Goal: Task Accomplishment & Management: Use online tool/utility

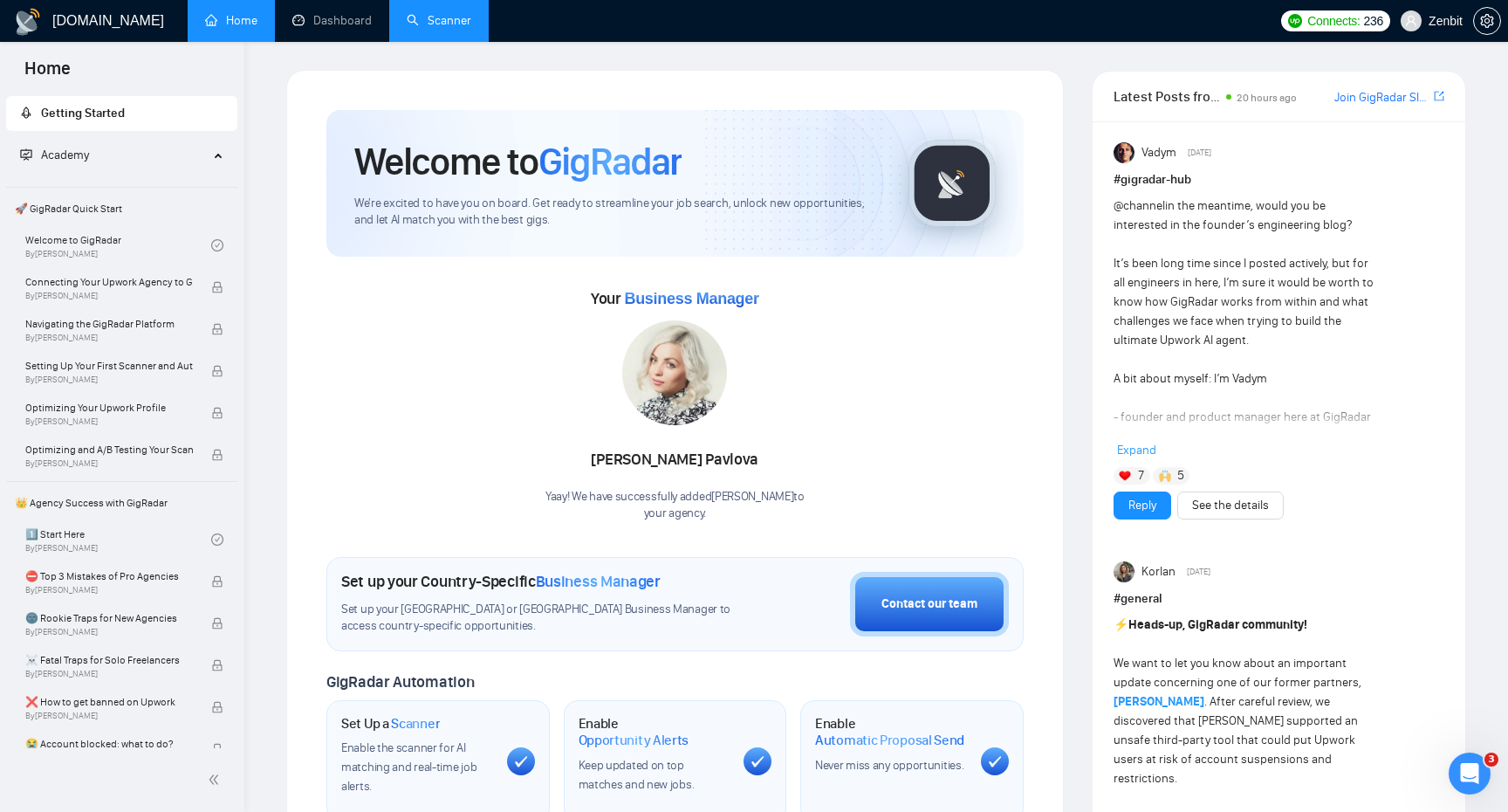
click at [436, 26] on link "Scanner" at bounding box center [439, 21] width 65 height 14
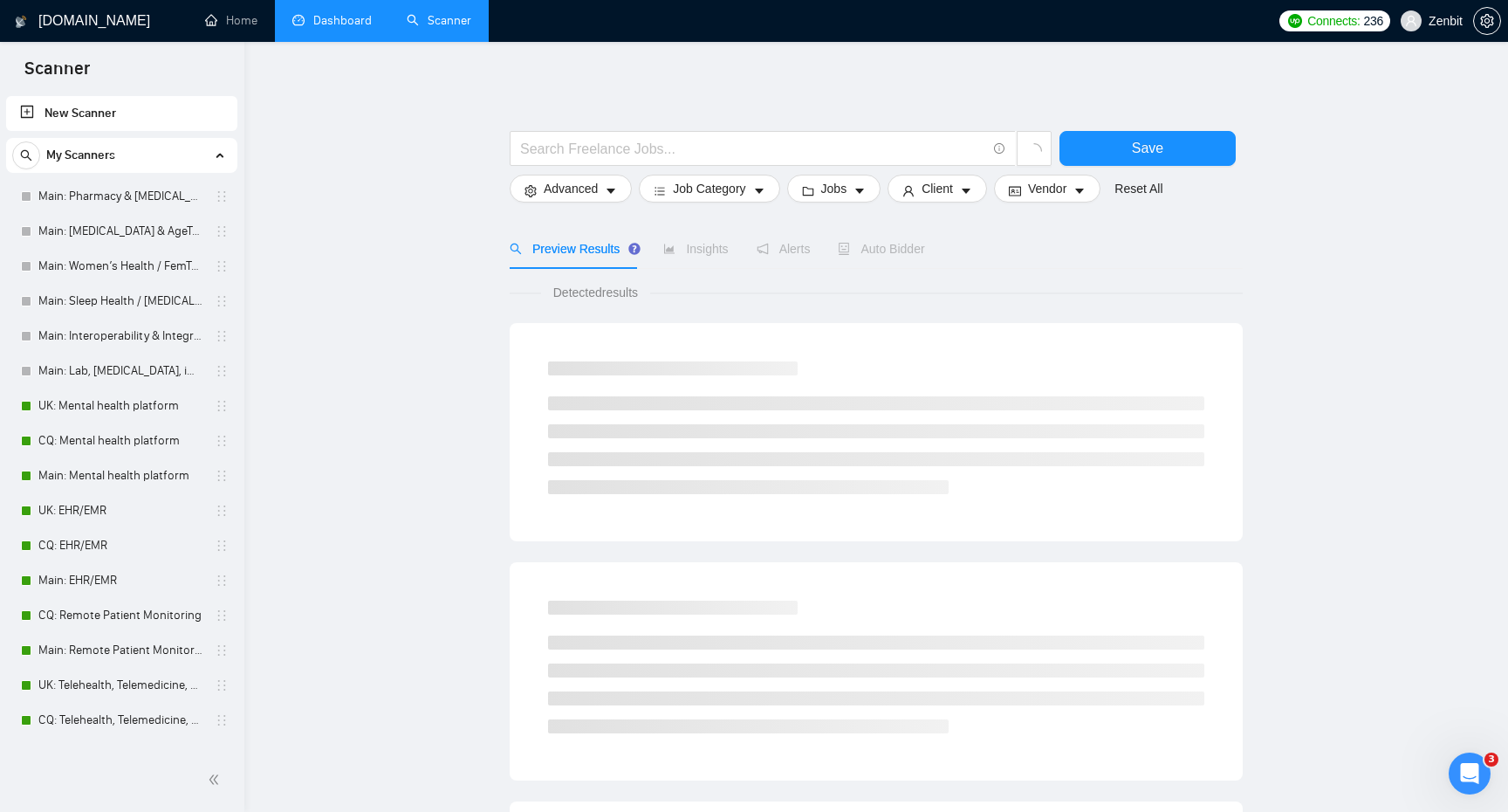
click at [350, 28] on link "Dashboard" at bounding box center [332, 21] width 79 height 14
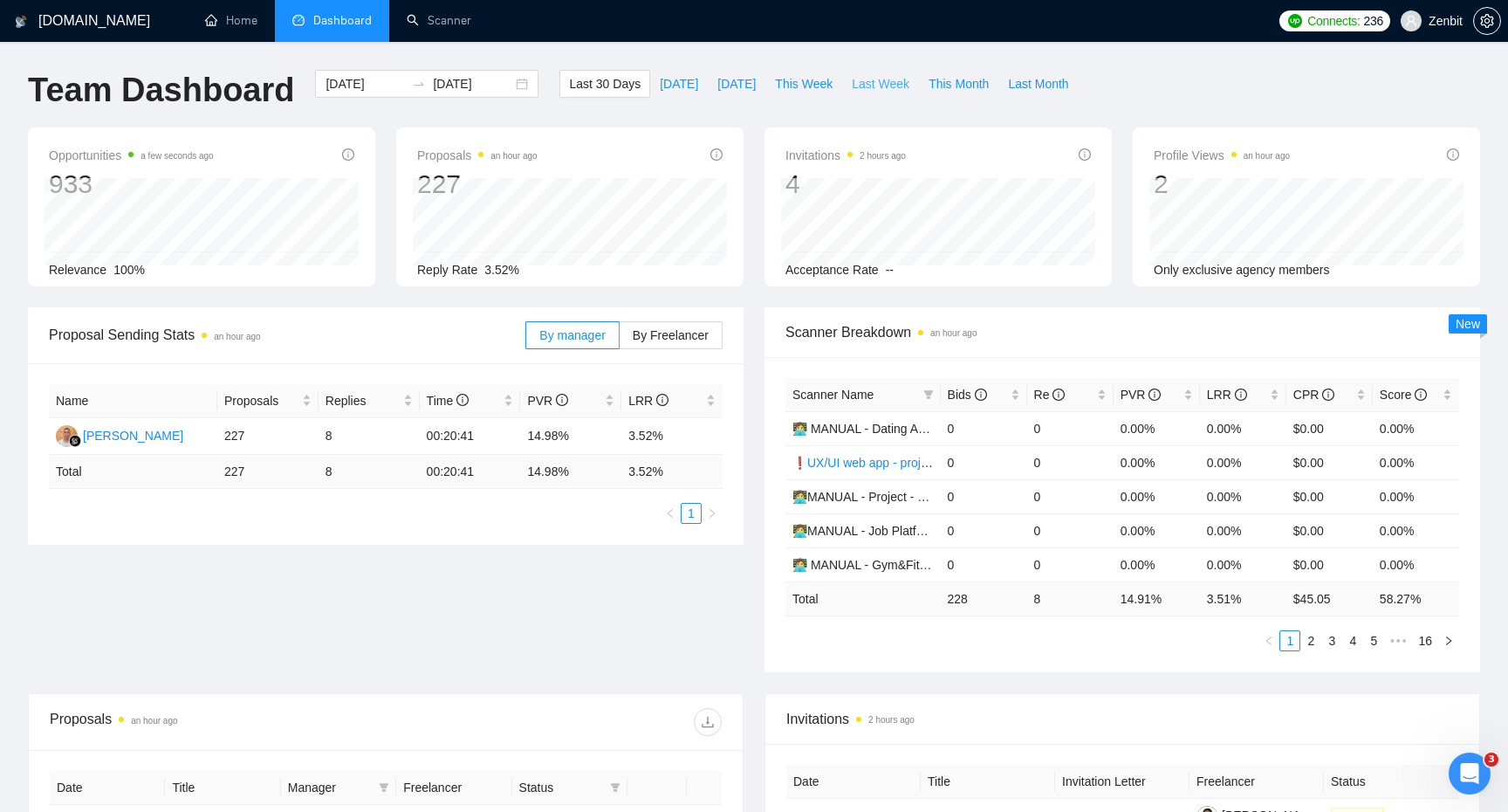
click at [882, 80] on span "Last Week" at bounding box center [880, 83] width 58 height 19
type input "[DATE]"
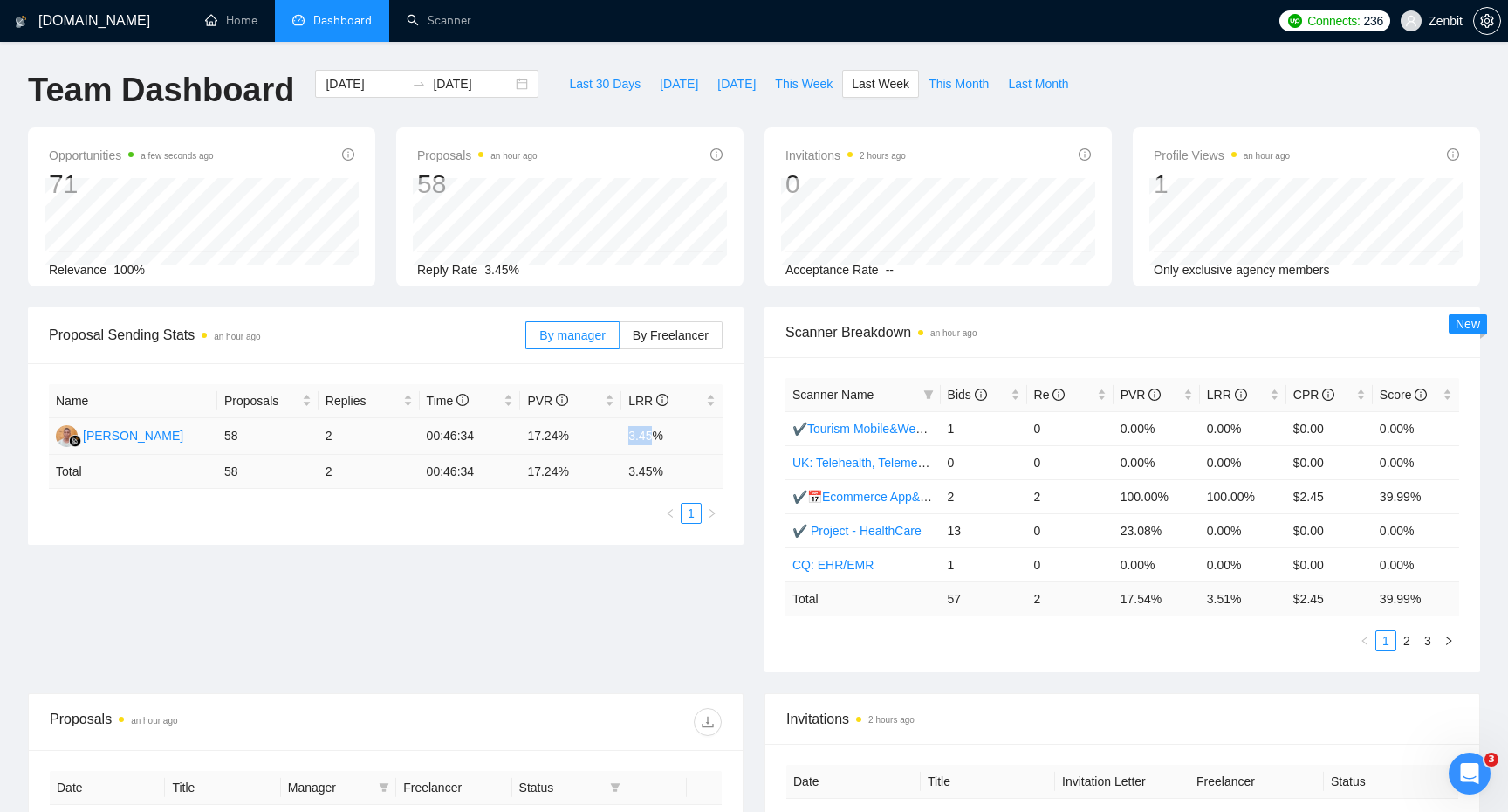
drag, startPoint x: 622, startPoint y: 440, endPoint x: 656, endPoint y: 438, distance: 34.1
click at [656, 438] on td "3.45%" at bounding box center [672, 436] width 101 height 37
click at [621, 436] on td "3.45%" at bounding box center [672, 436] width 101 height 37
click at [792, 77] on span "This Week" at bounding box center [804, 83] width 58 height 19
type input "[DATE]"
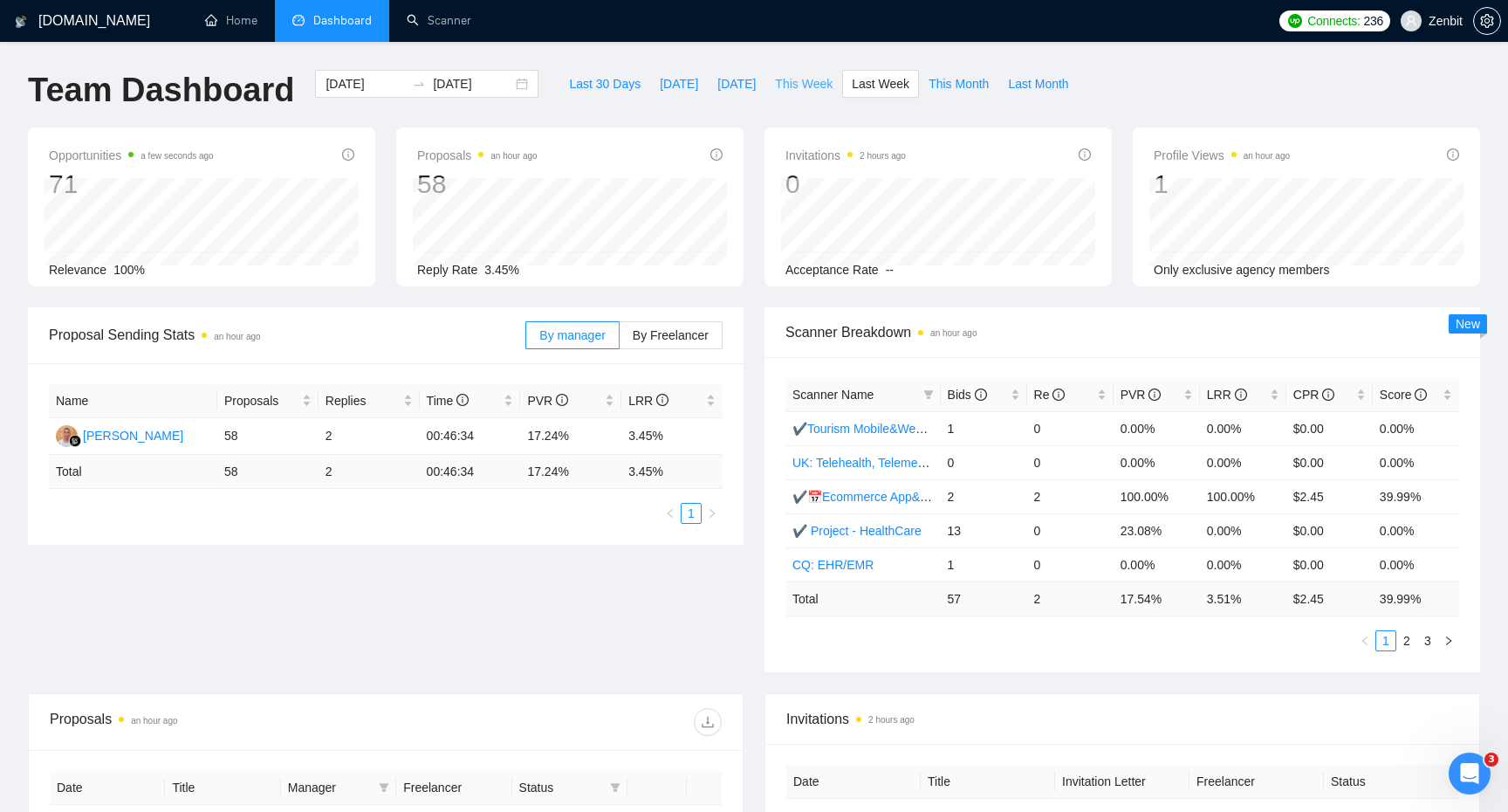
type input "[DATE]"
drag, startPoint x: 229, startPoint y: 434, endPoint x: 303, endPoint y: 445, distance: 74.8
click at [303, 446] on td "17" at bounding box center [267, 436] width 101 height 37
click at [273, 501] on div "Name Proposals Replies Time PVR LRR Maximus Uspupu 17 0 00:11:48 5.88% 0.00% To…" at bounding box center [385, 454] width 673 height 140
click at [464, 28] on link "Scanner" at bounding box center [439, 21] width 65 height 14
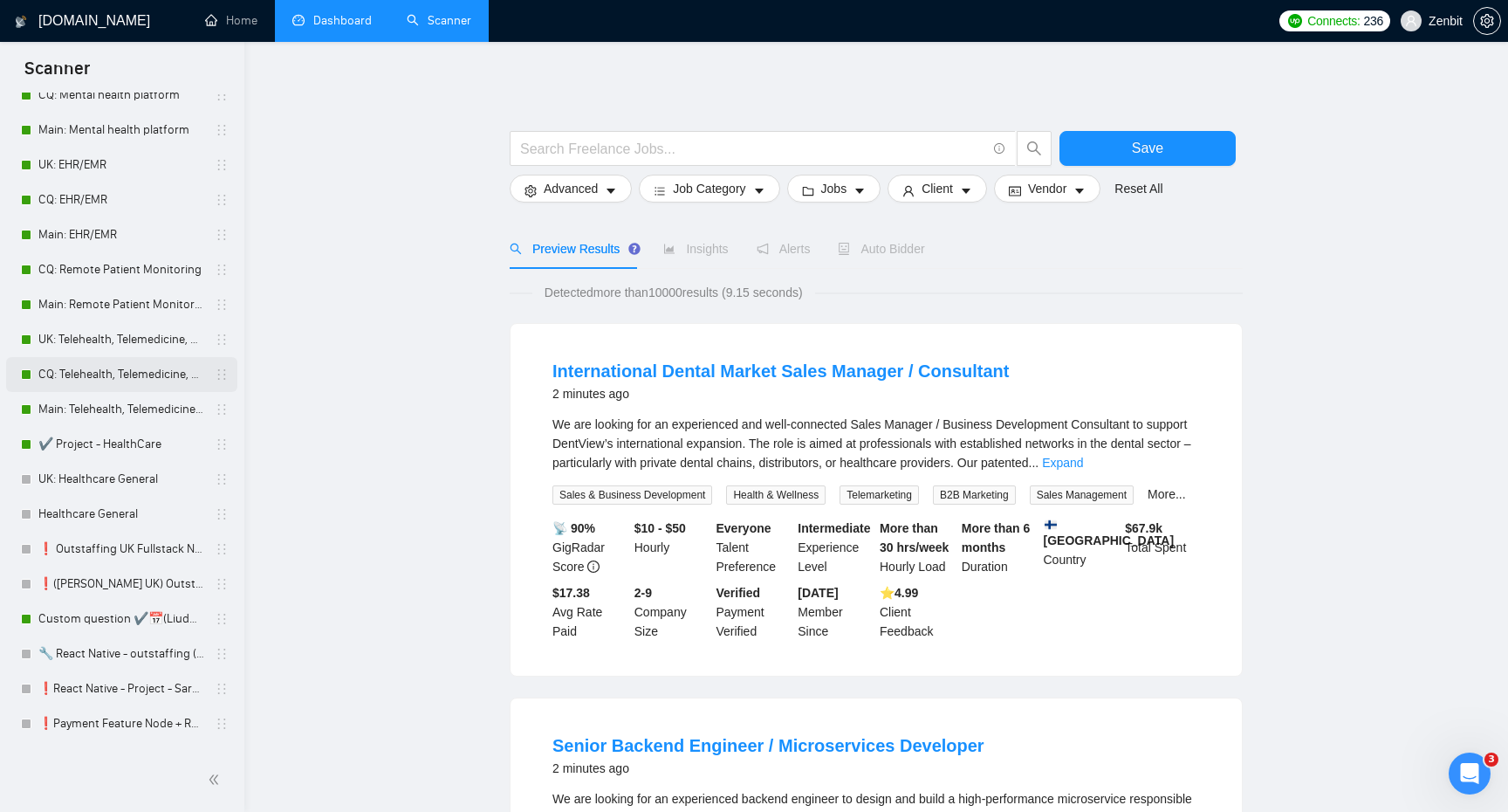
scroll to position [285, 0]
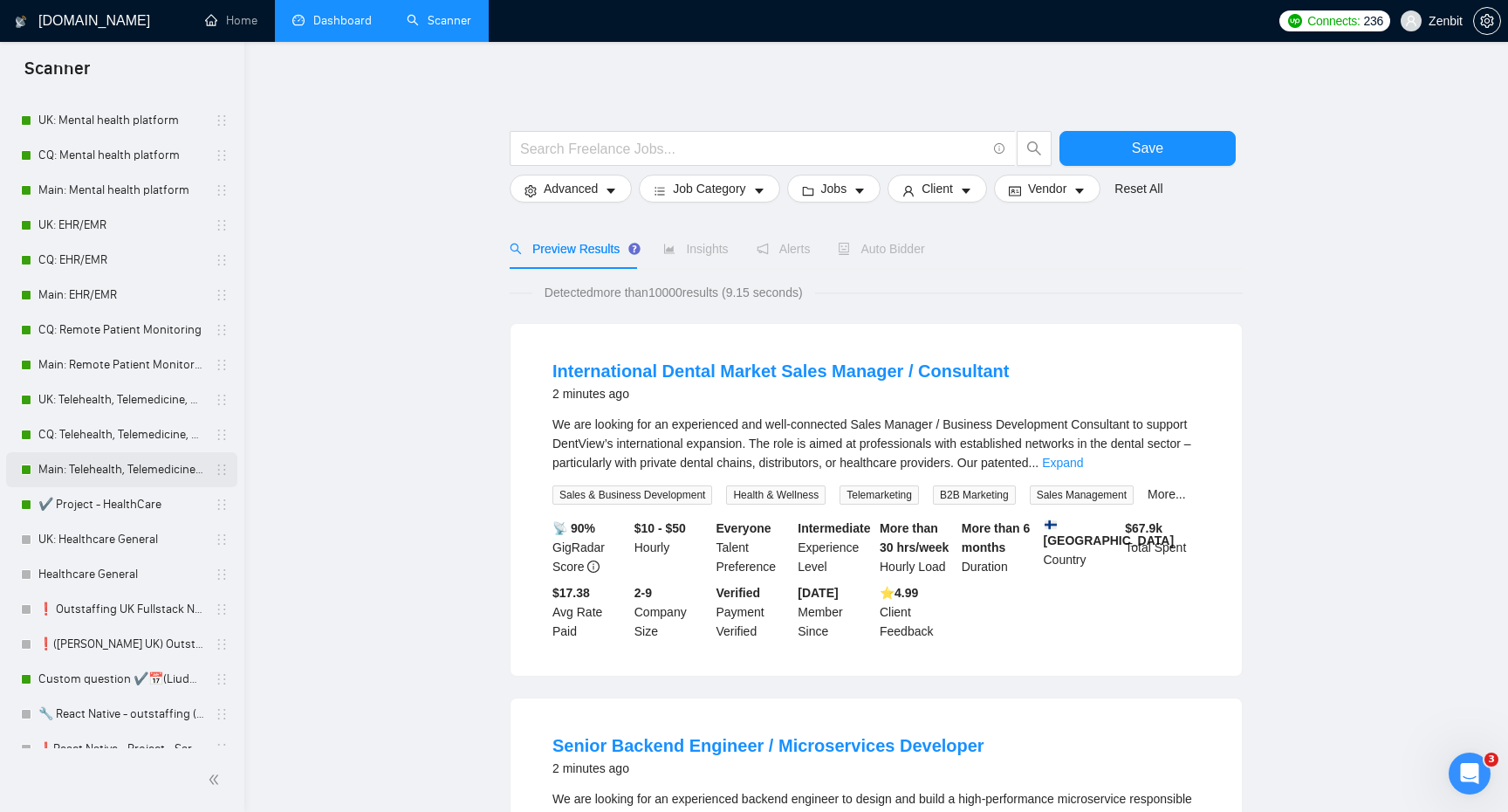
click at [110, 469] on link "Main: Telehealth, Telemedicine, Virtual Care" at bounding box center [122, 469] width 166 height 35
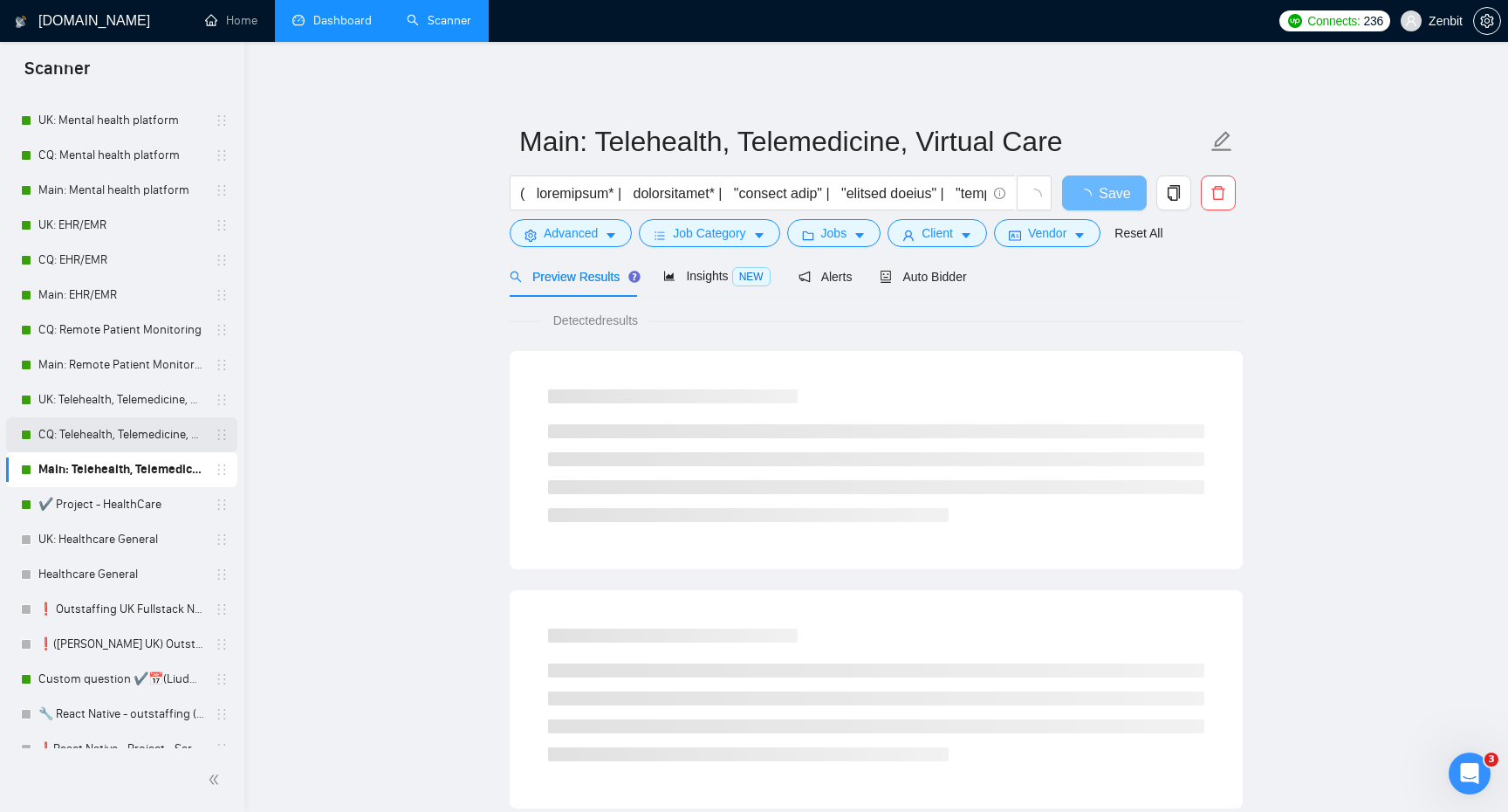
click at [135, 436] on link "CQ: Telehealth, Telemedicine, Virtual Care" at bounding box center [122, 434] width 166 height 35
click at [922, 271] on span "Auto Bidder" at bounding box center [923, 277] width 86 height 14
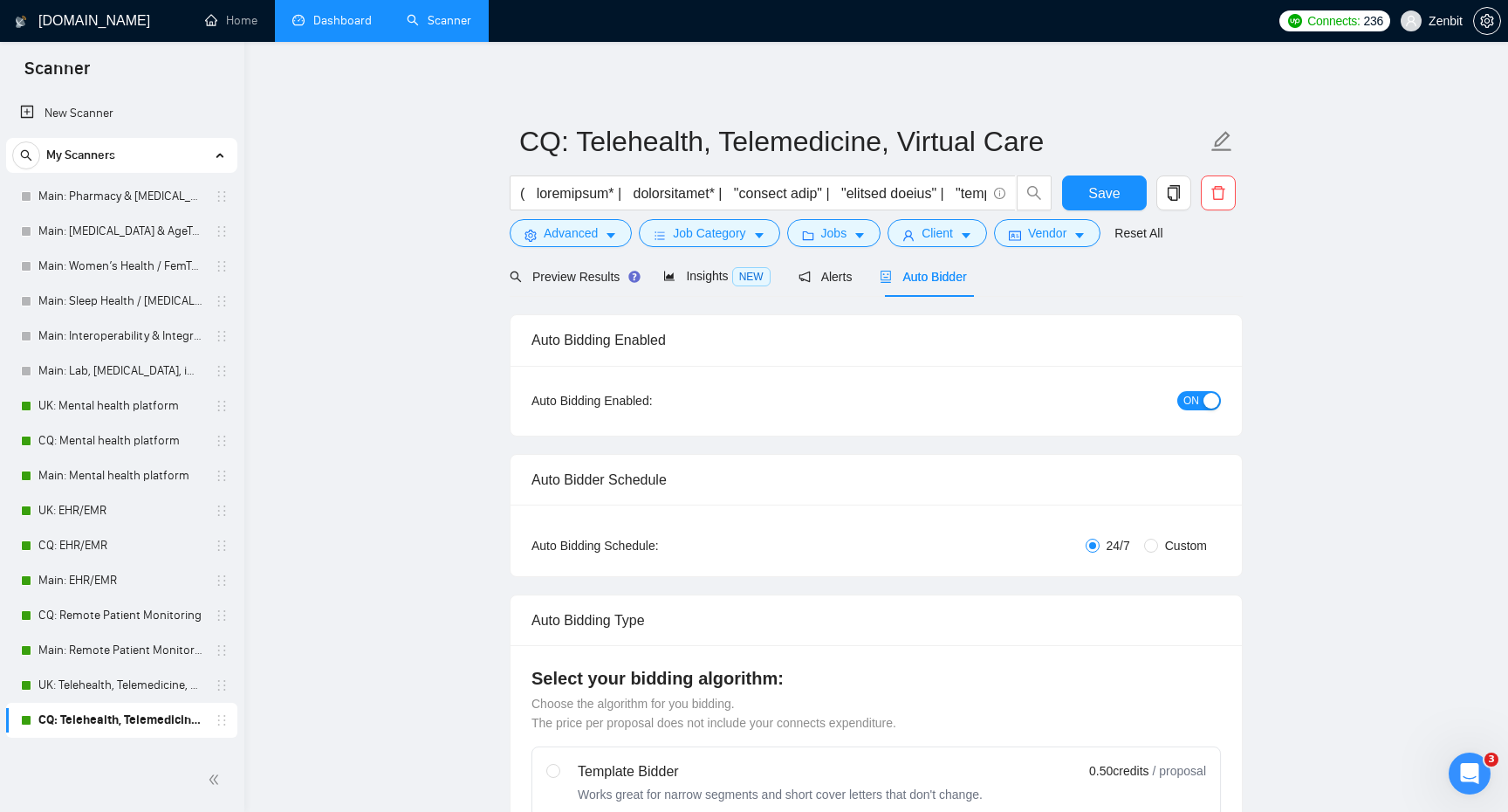
click at [299, 25] on link "Dashboard" at bounding box center [332, 21] width 79 height 14
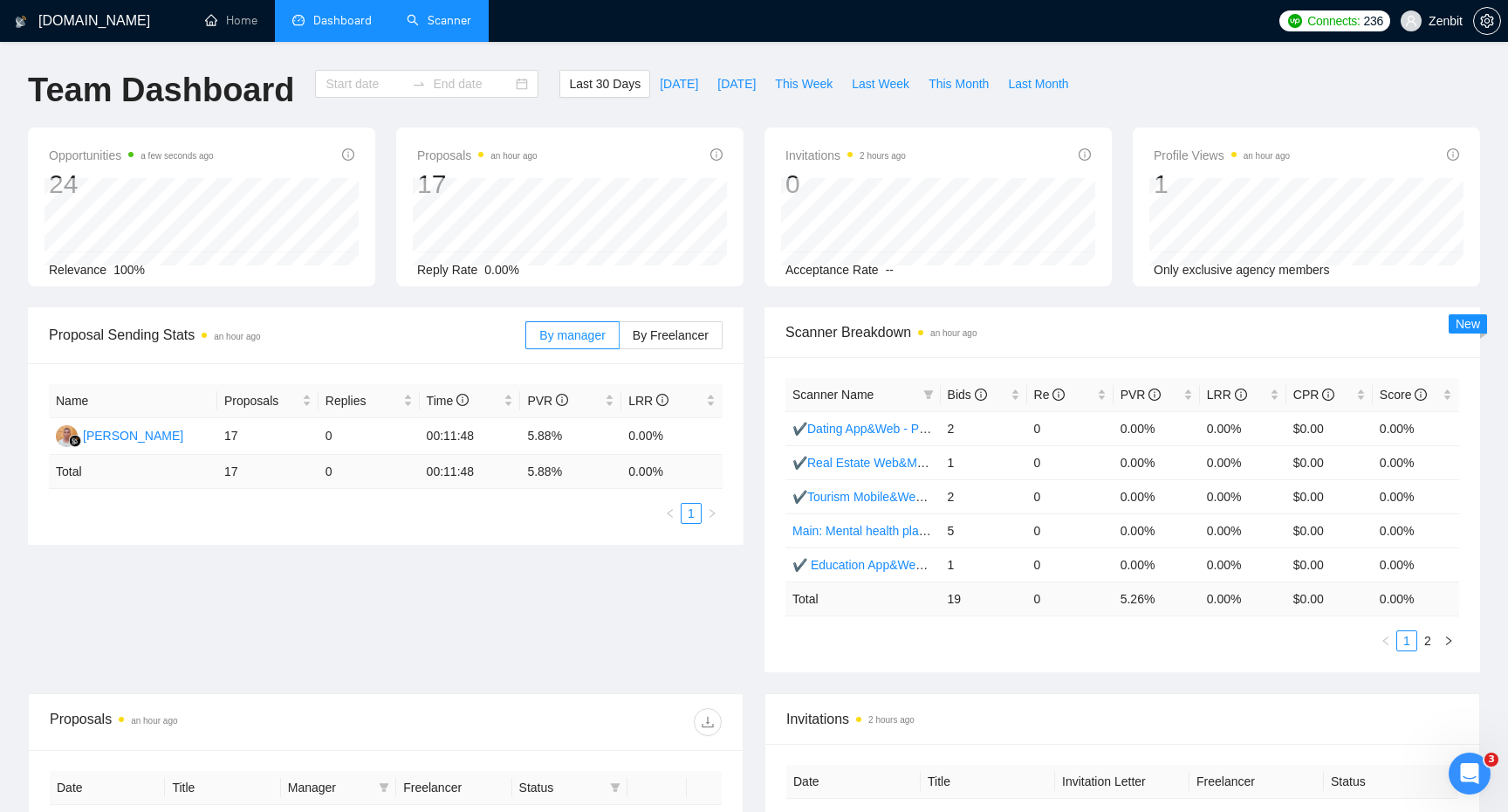
type input "[DATE]"
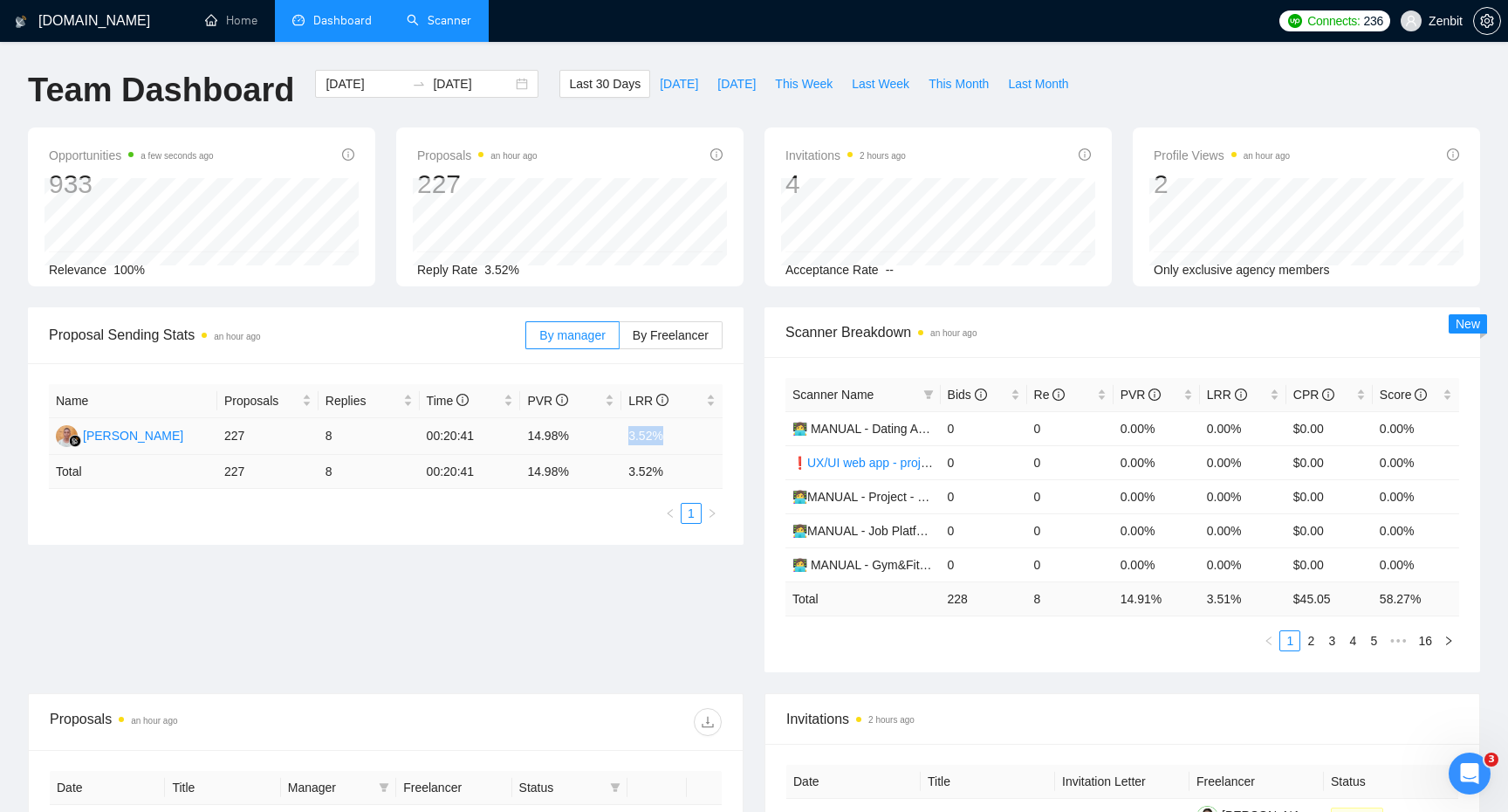
drag, startPoint x: 628, startPoint y: 434, endPoint x: 672, endPoint y: 433, distance: 44.0
click at [672, 433] on td "3.52%" at bounding box center [672, 436] width 101 height 37
click at [579, 457] on td "14.98 %" at bounding box center [571, 472] width 101 height 34
drag, startPoint x: 630, startPoint y: 433, endPoint x: 667, endPoint y: 435, distance: 37.1
click at [667, 435] on td "3.52%" at bounding box center [672, 436] width 101 height 37
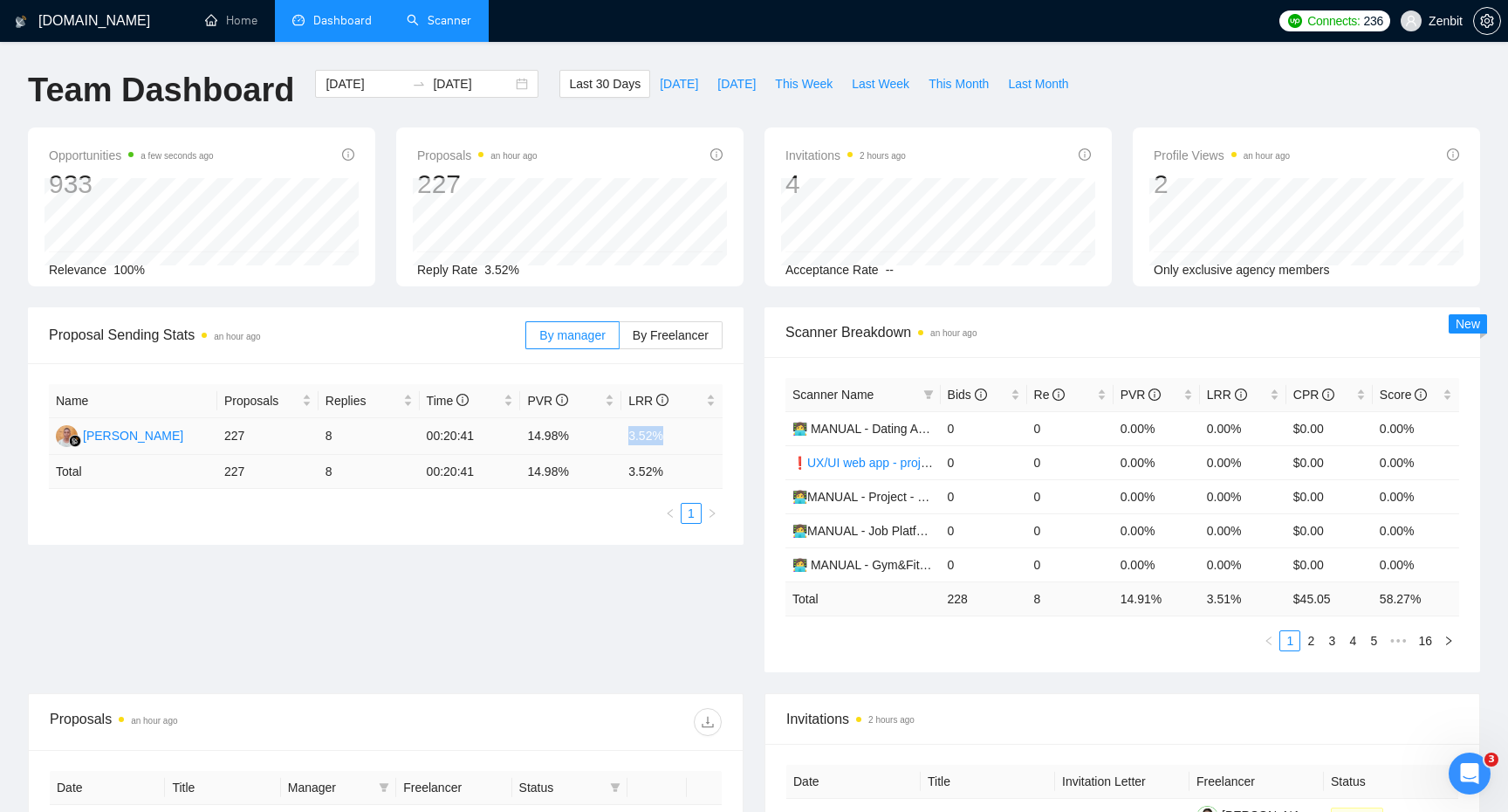
click at [664, 434] on td "3.52%" at bounding box center [672, 436] width 101 height 37
drag, startPoint x: 630, startPoint y: 431, endPoint x: 665, endPoint y: 432, distance: 35.0
click at [665, 432] on td "3.52%" at bounding box center [672, 436] width 101 height 37
click at [647, 429] on td "3.52%" at bounding box center [672, 436] width 101 height 37
drag, startPoint x: 224, startPoint y: 436, endPoint x: 267, endPoint y: 435, distance: 43.0
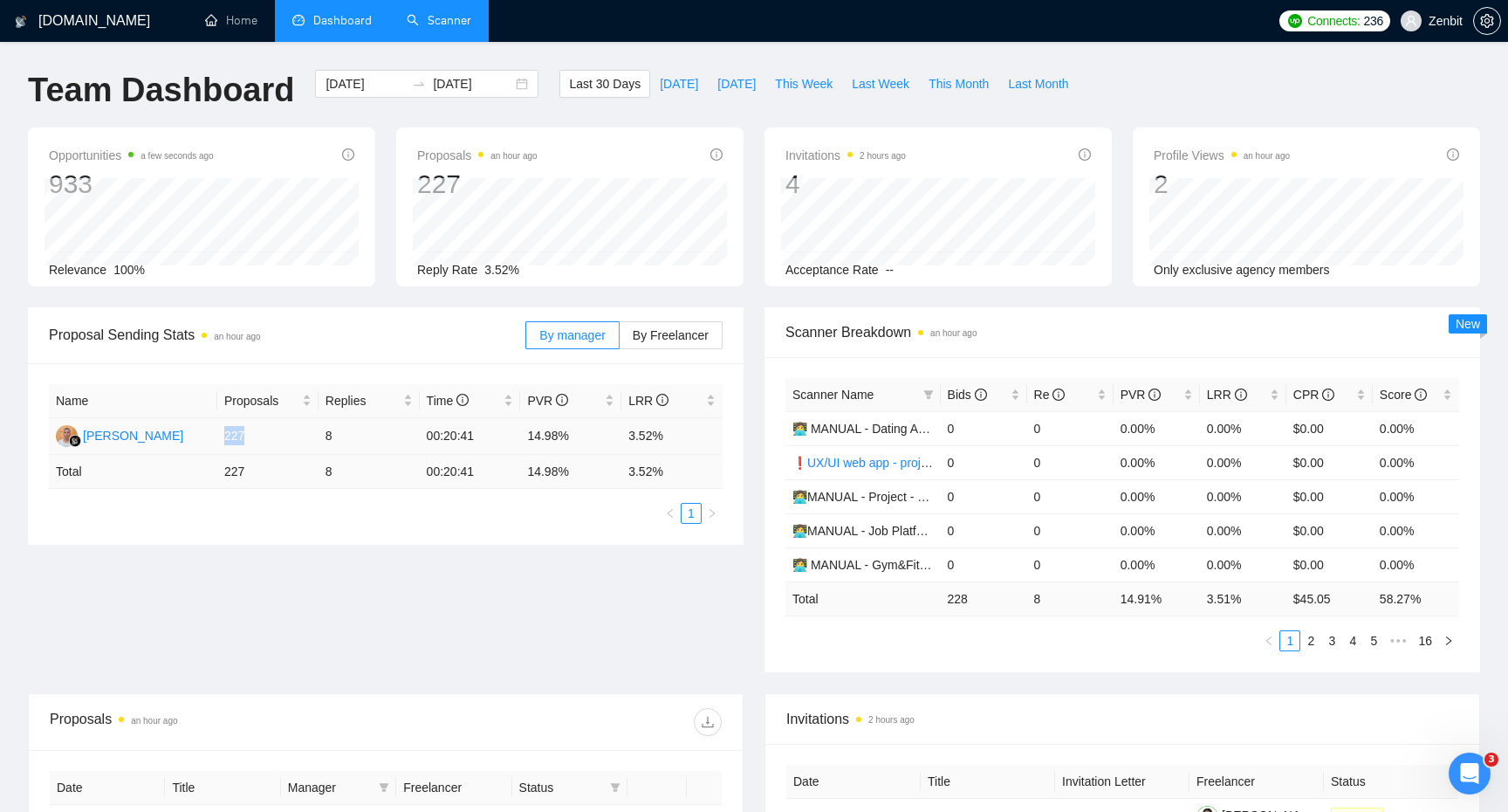
click at [267, 435] on td "227" at bounding box center [267, 436] width 101 height 37
click at [1129, 112] on div "Team Dashboard [DATE] [DATE] Last 30 Days [DATE] [DATE] This Week Last Week Thi…" at bounding box center [754, 99] width 1473 height 58
click at [470, 551] on div "Proposal Sending Stats an hour ago By manager By Freelancer Name Proposals Repl…" at bounding box center [754, 500] width 1473 height 385
drag, startPoint x: 223, startPoint y: 437, endPoint x: 283, endPoint y: 439, distance: 60.0
click at [283, 439] on td "227" at bounding box center [267, 436] width 101 height 37
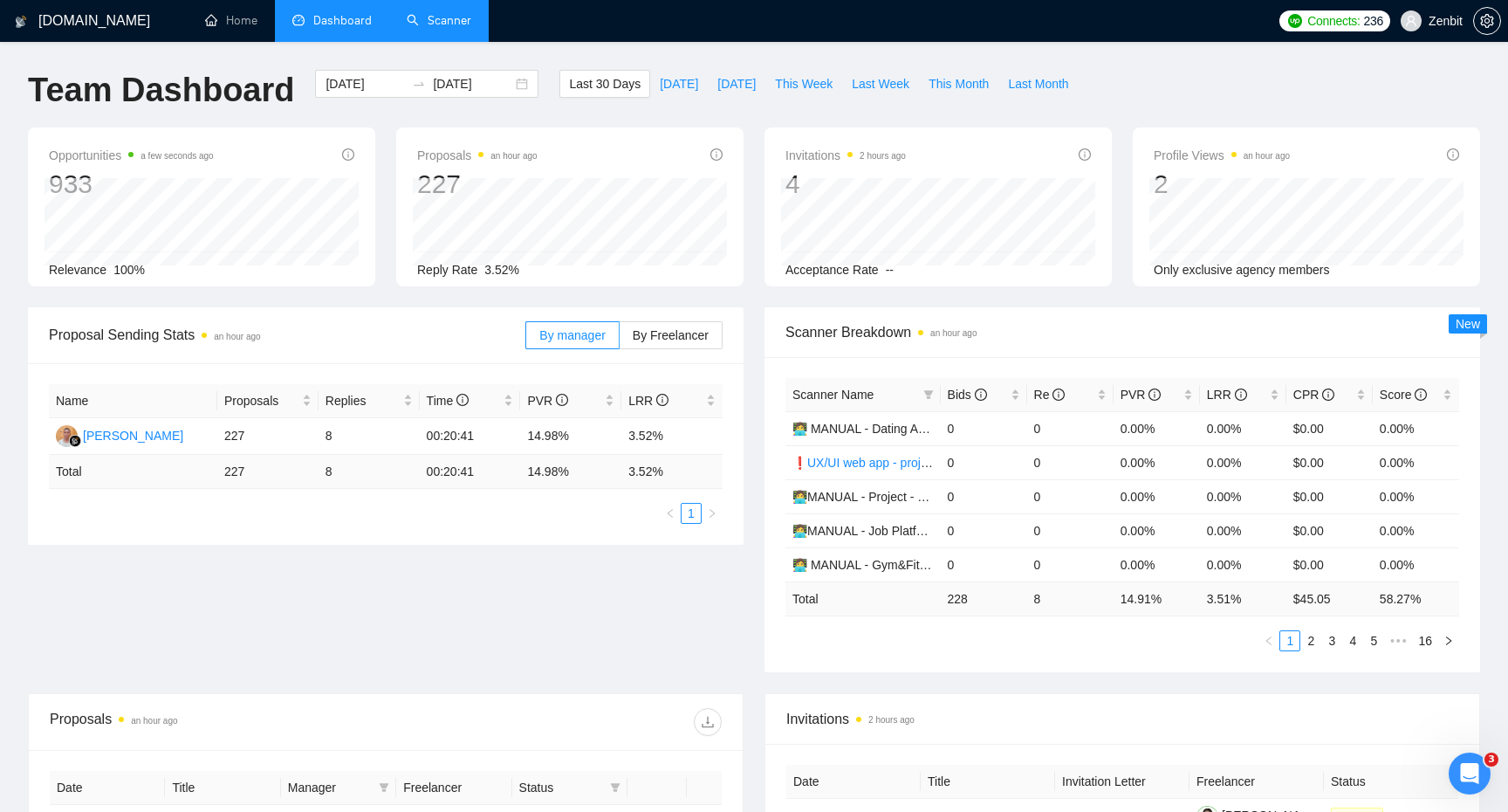
click at [328, 546] on div "Proposal Sending Stats an hour ago By manager By Freelancer Name Proposals Repl…" at bounding box center [754, 500] width 1473 height 385
drag, startPoint x: 219, startPoint y: 429, endPoint x: 246, endPoint y: 431, distance: 27.1
click at [246, 431] on td "227" at bounding box center [267, 436] width 101 height 37
click at [269, 483] on td "227" at bounding box center [267, 472] width 101 height 34
drag, startPoint x: 225, startPoint y: 438, endPoint x: 250, endPoint y: 438, distance: 25.0
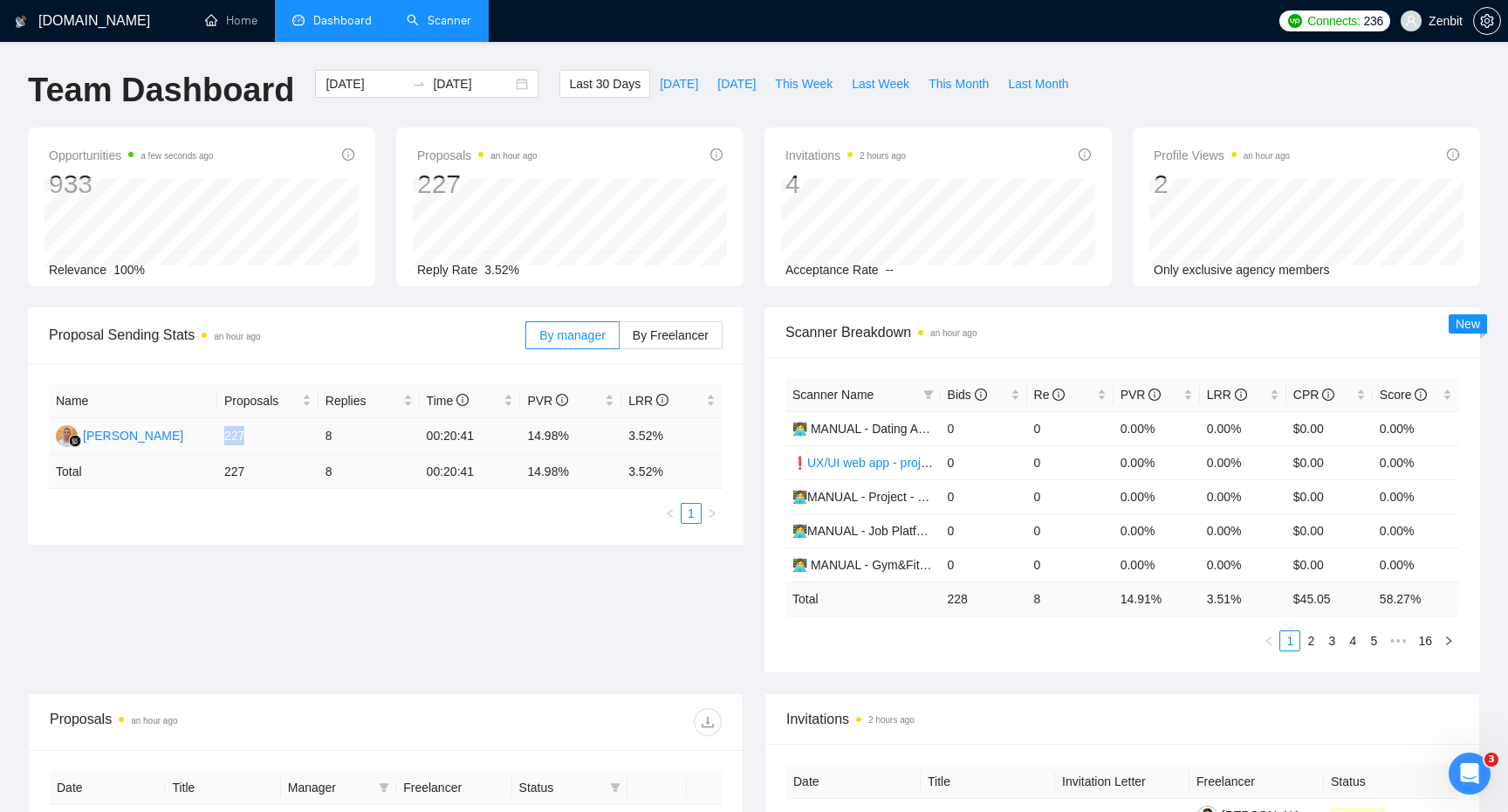
click at [250, 438] on td "227" at bounding box center [267, 436] width 101 height 37
click at [315, 524] on div "Name Proposals Replies Time PVR LRR Maximus Uspupu 227 8 00:20:41 14.98% 3.52% …" at bounding box center [385, 454] width 716 height 182
click at [446, 19] on link "Scanner" at bounding box center [439, 21] width 65 height 14
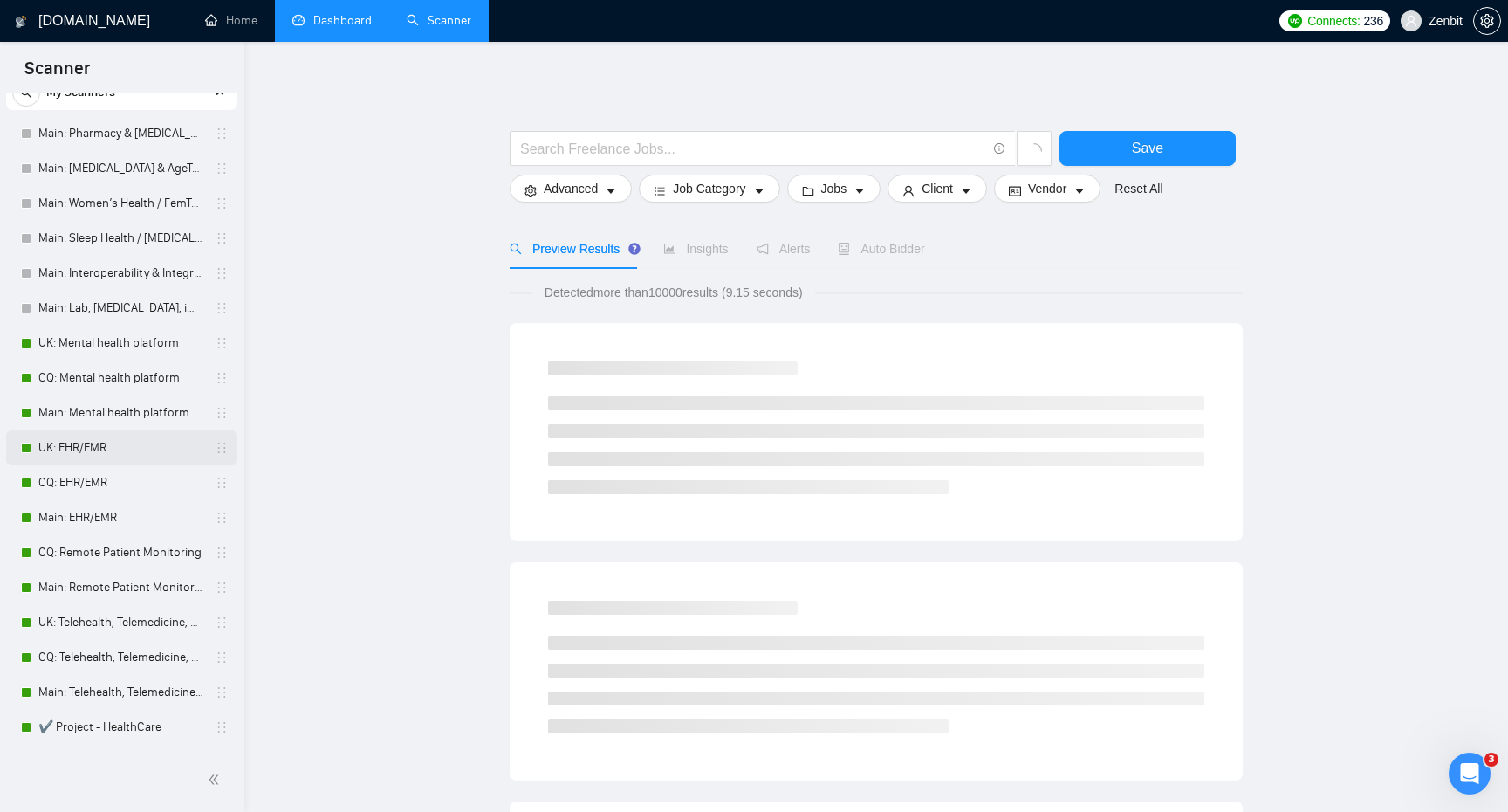
scroll to position [171, 0]
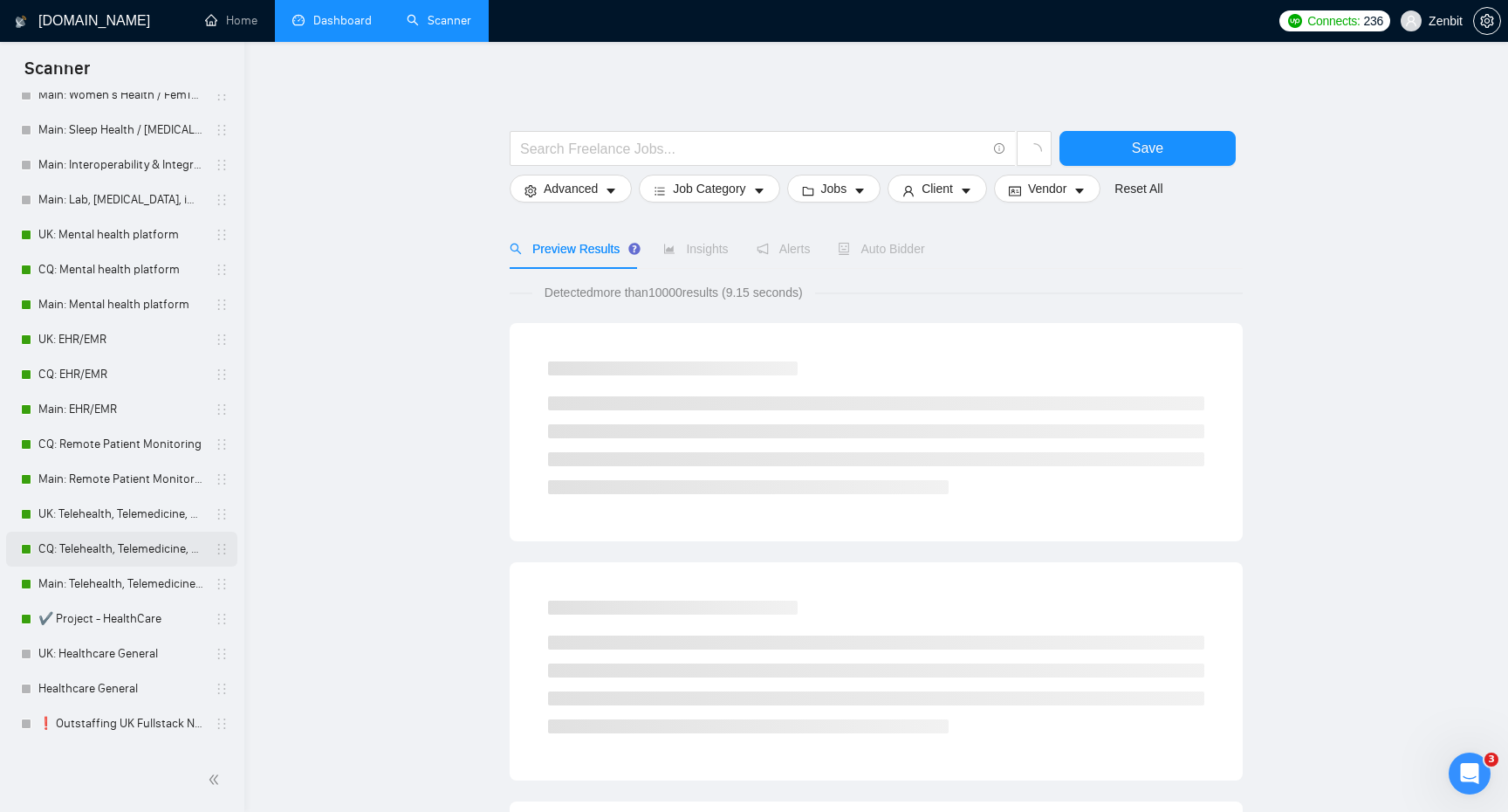
click at [144, 555] on link "CQ: Telehealth, Telemedicine, Virtual Care" at bounding box center [122, 548] width 166 height 35
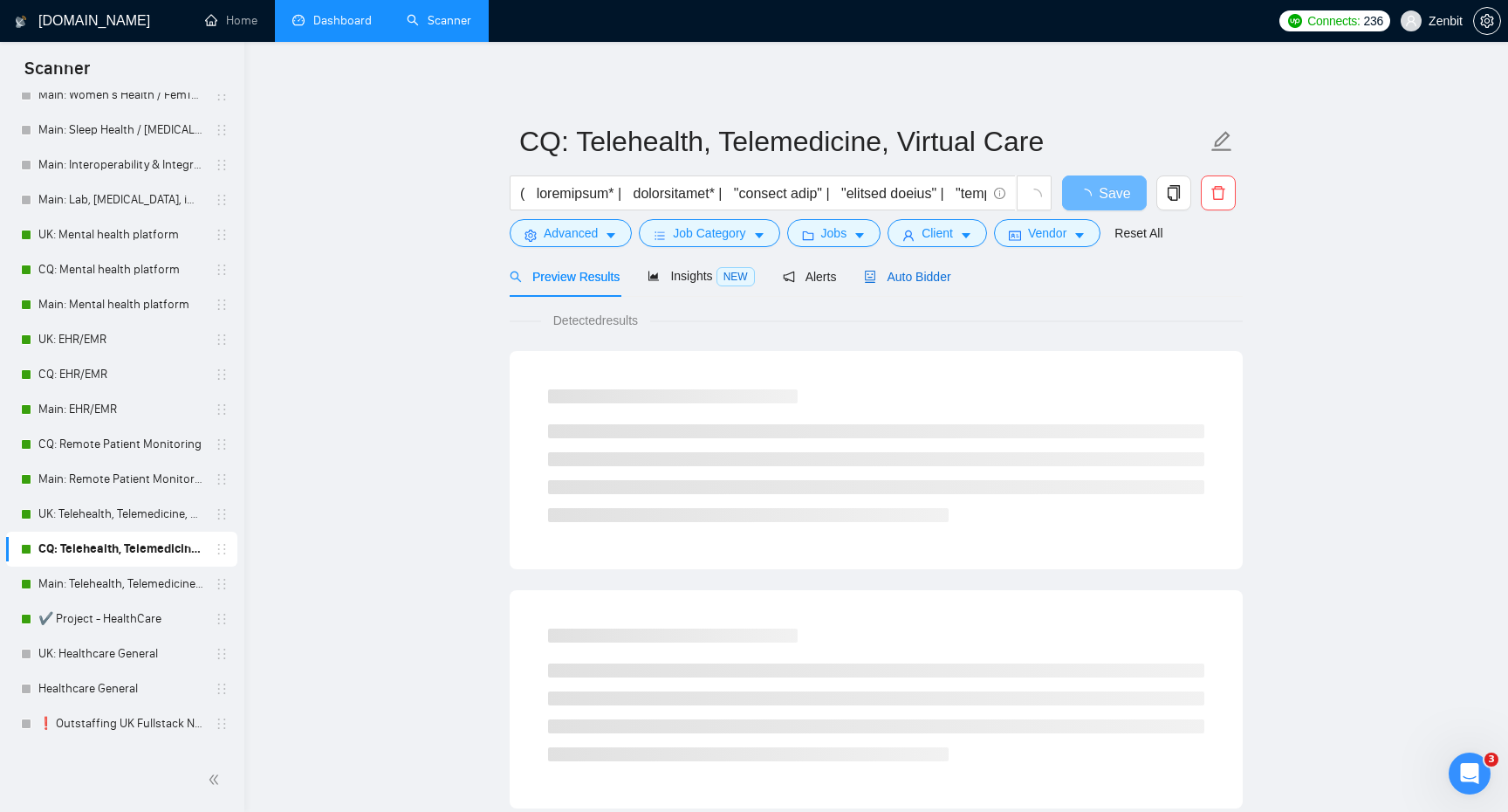
click at [910, 274] on span "Auto Bidder" at bounding box center [908, 277] width 86 height 14
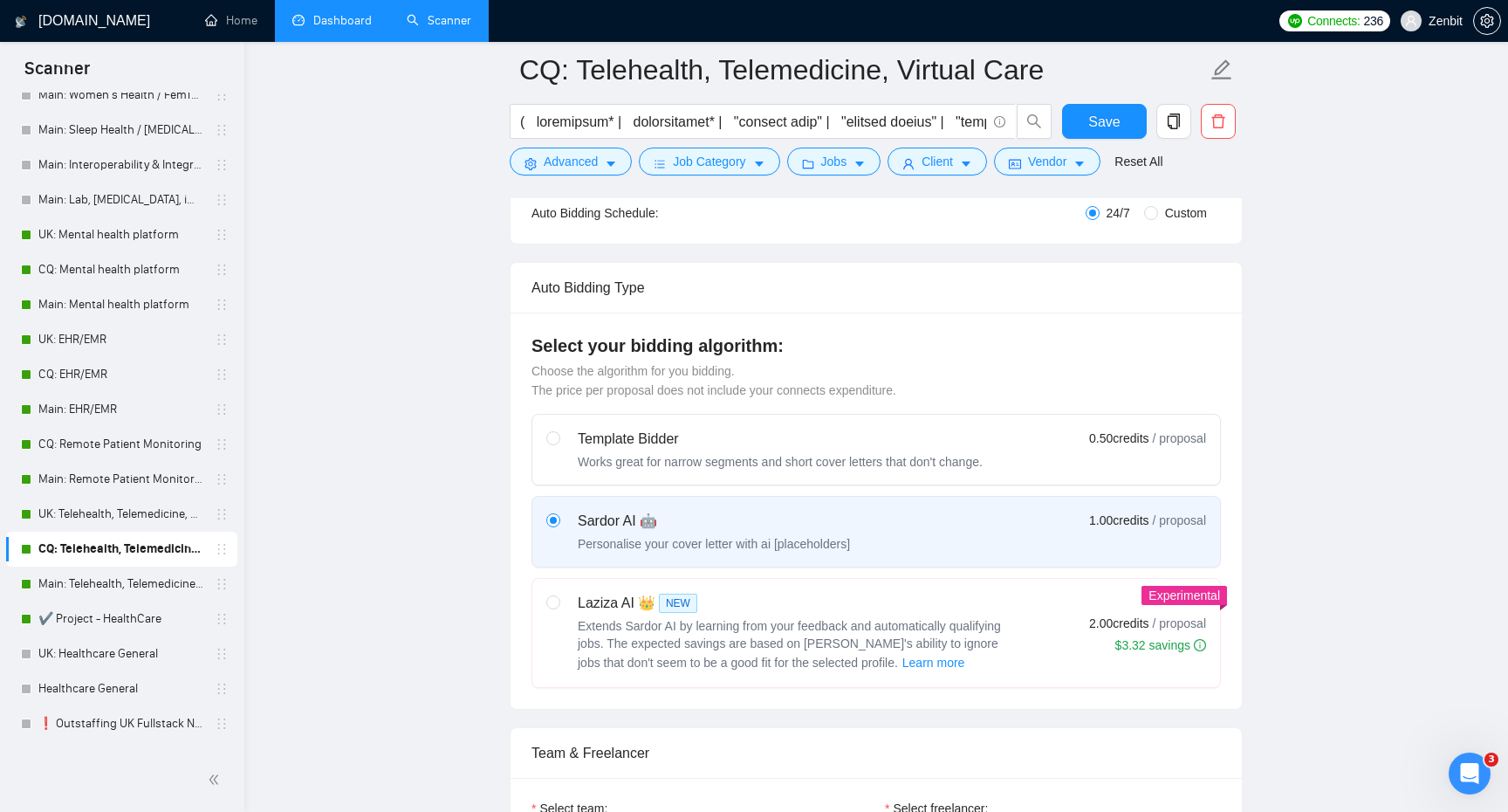
scroll to position [413, 0]
